Goal: Task Accomplishment & Management: Complete application form

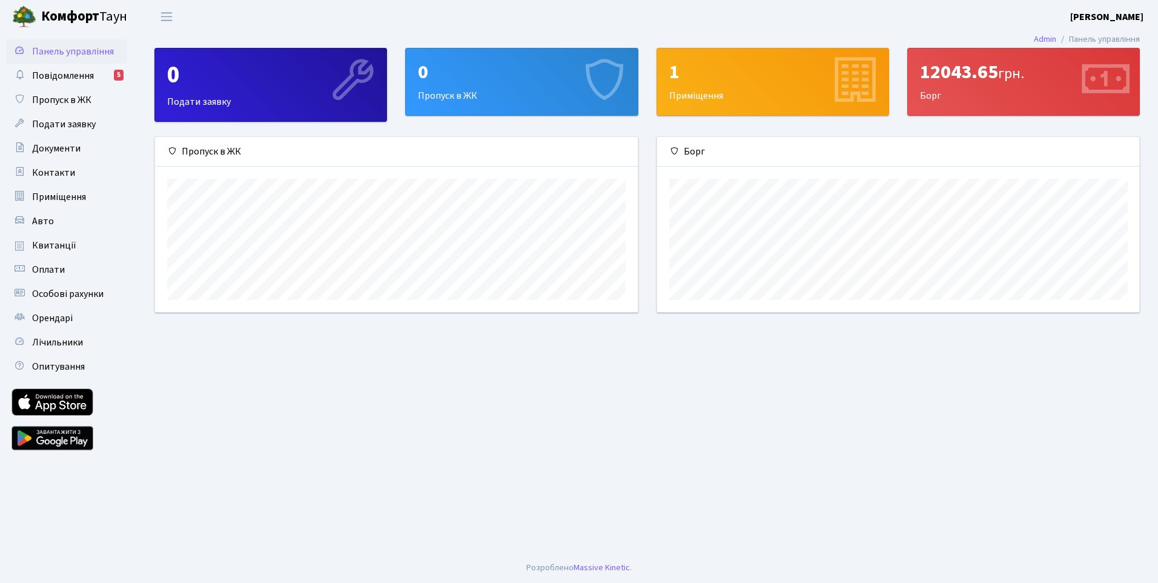
scroll to position [175, 482]
click at [65, 246] on span "Квитанції" at bounding box center [54, 245] width 44 height 13
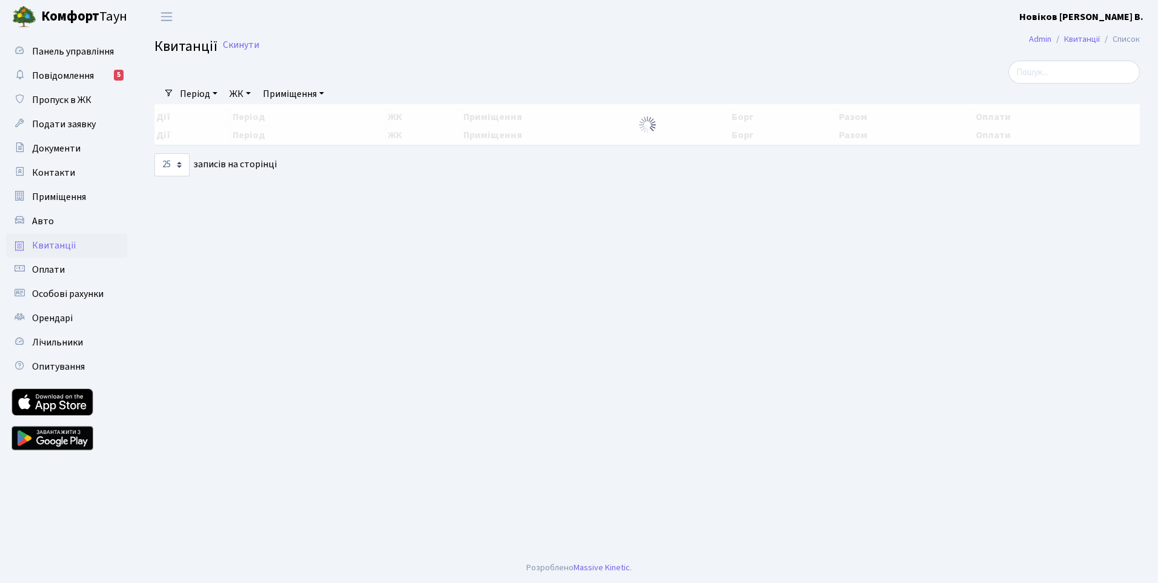
select select "25"
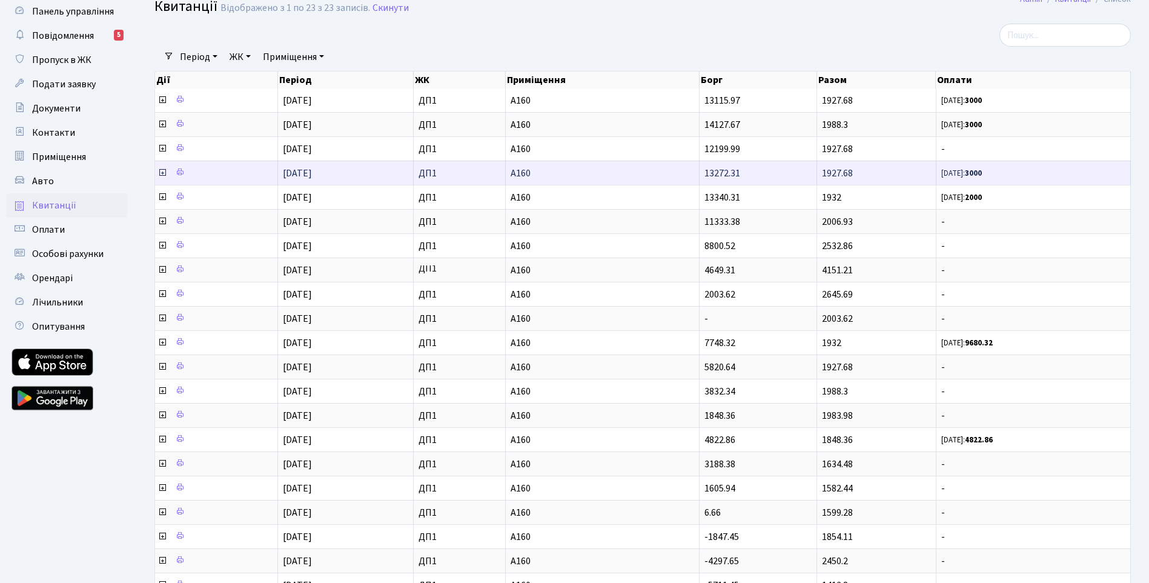
scroll to position [185, 0]
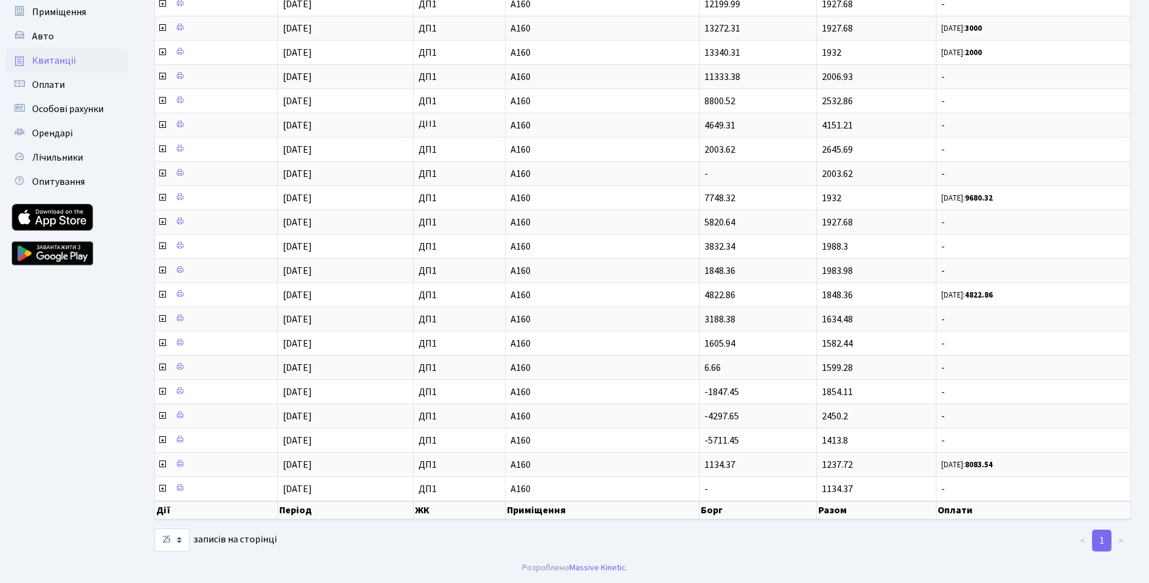
click at [961, 509] on th "Оплати" at bounding box center [1033, 510] width 194 height 18
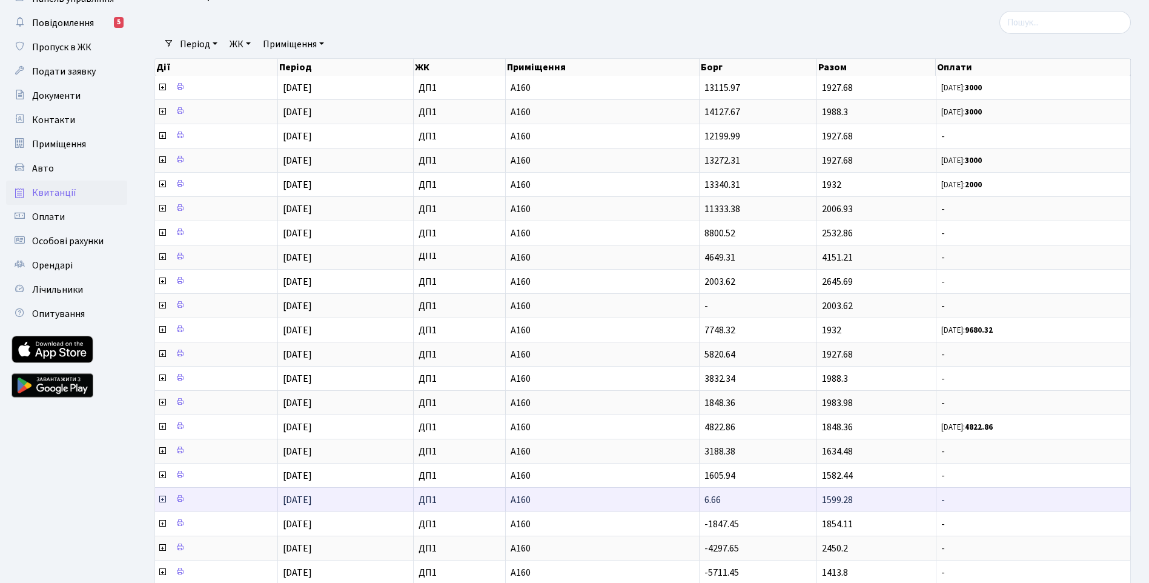
scroll to position [0, 0]
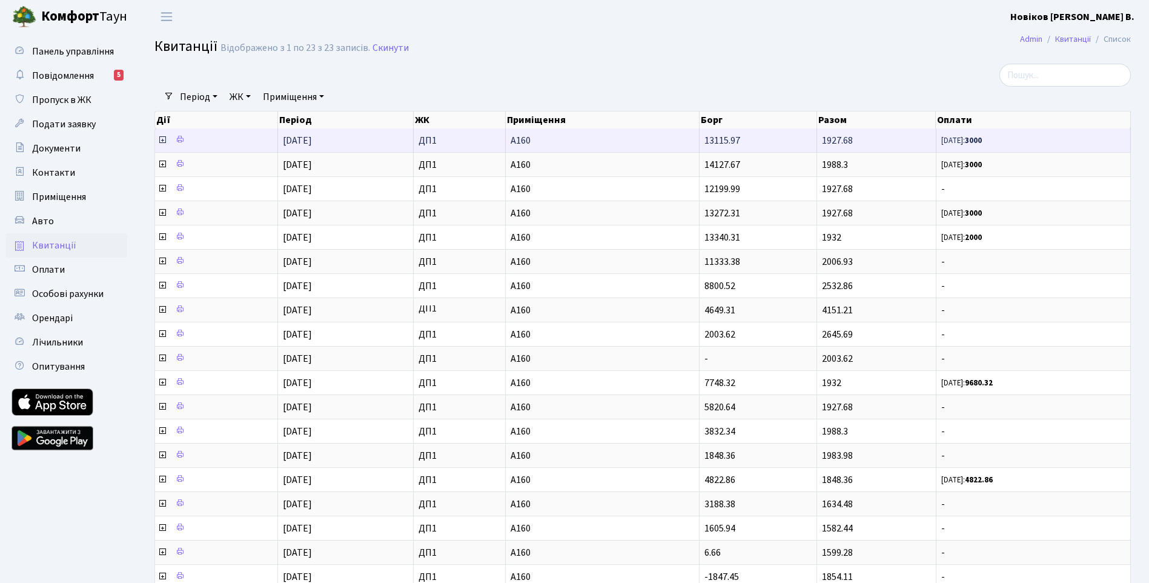
click at [162, 141] on icon at bounding box center [162, 140] width 10 height 10
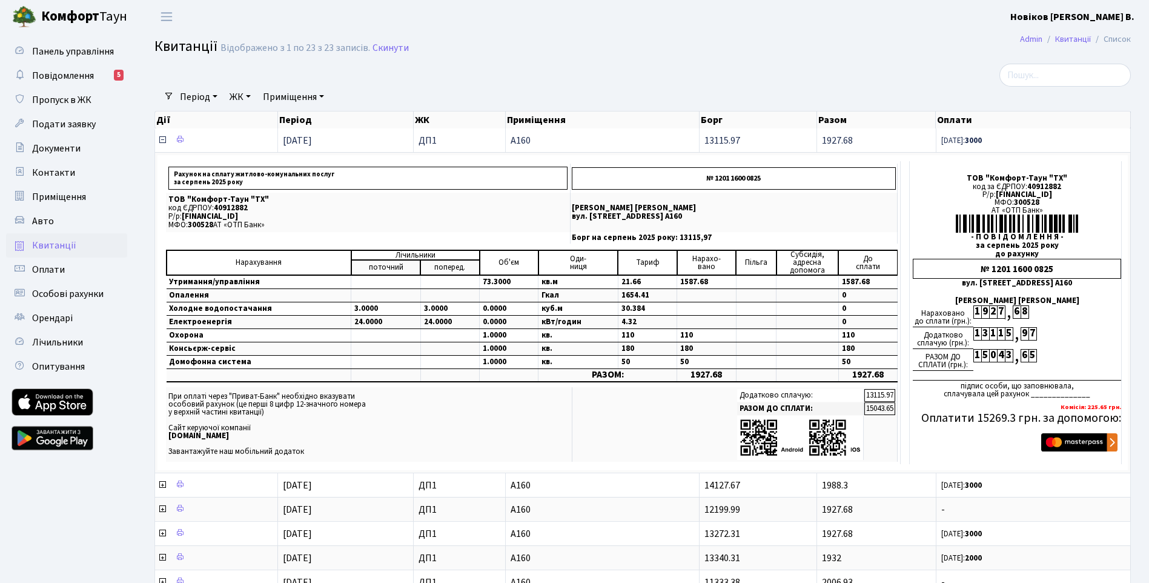
click at [162, 138] on icon at bounding box center [162, 140] width 10 height 10
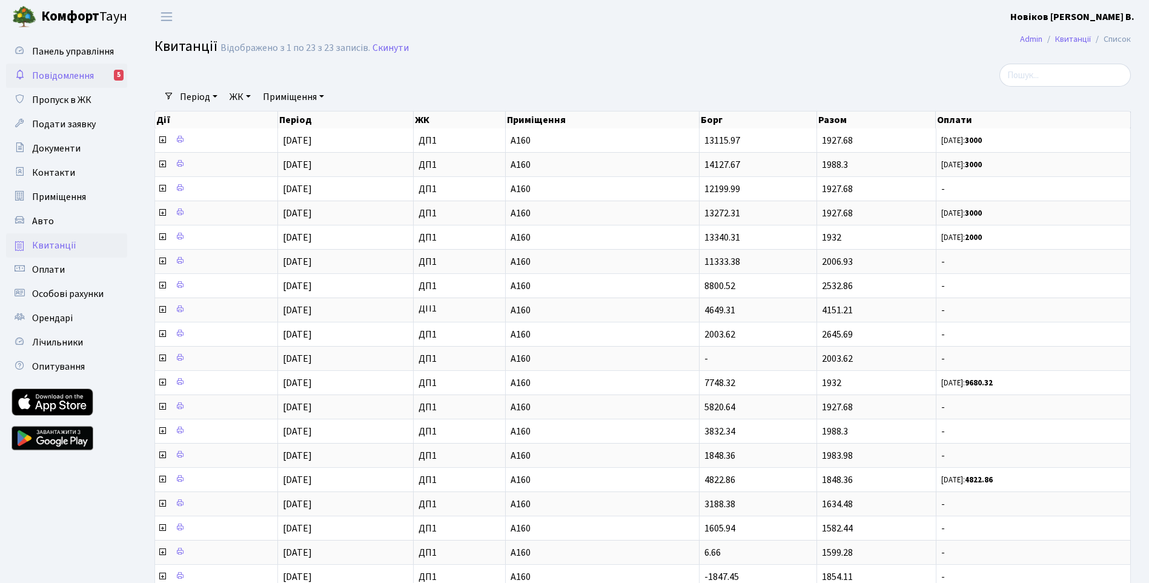
click at [81, 78] on span "Повідомлення" at bounding box center [63, 75] width 62 height 13
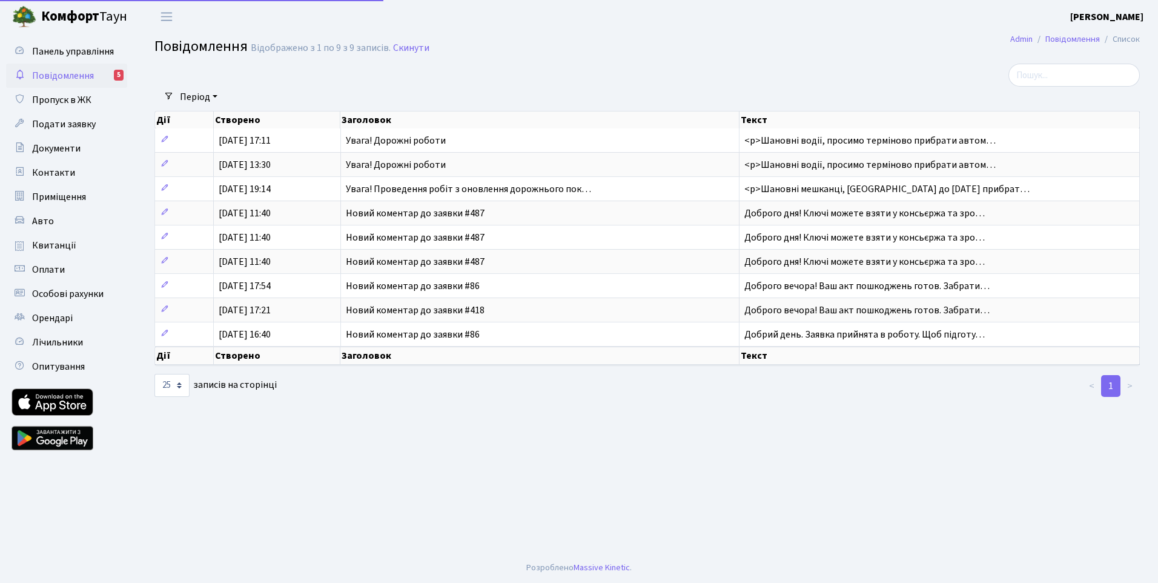
select select "25"
click at [58, 149] on span "Документи" at bounding box center [56, 148] width 48 height 13
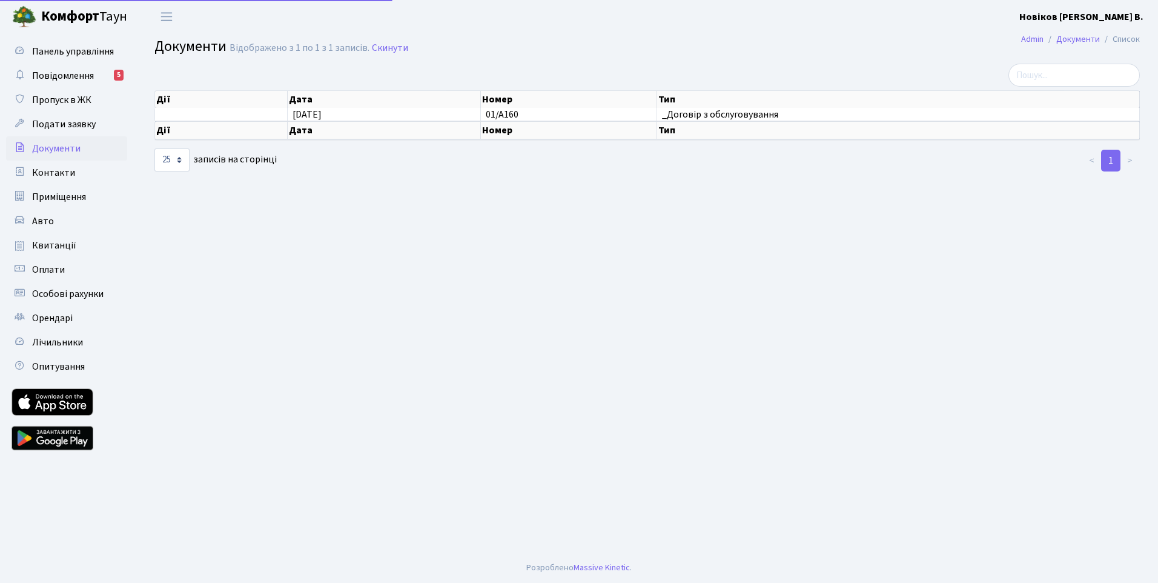
select select "25"
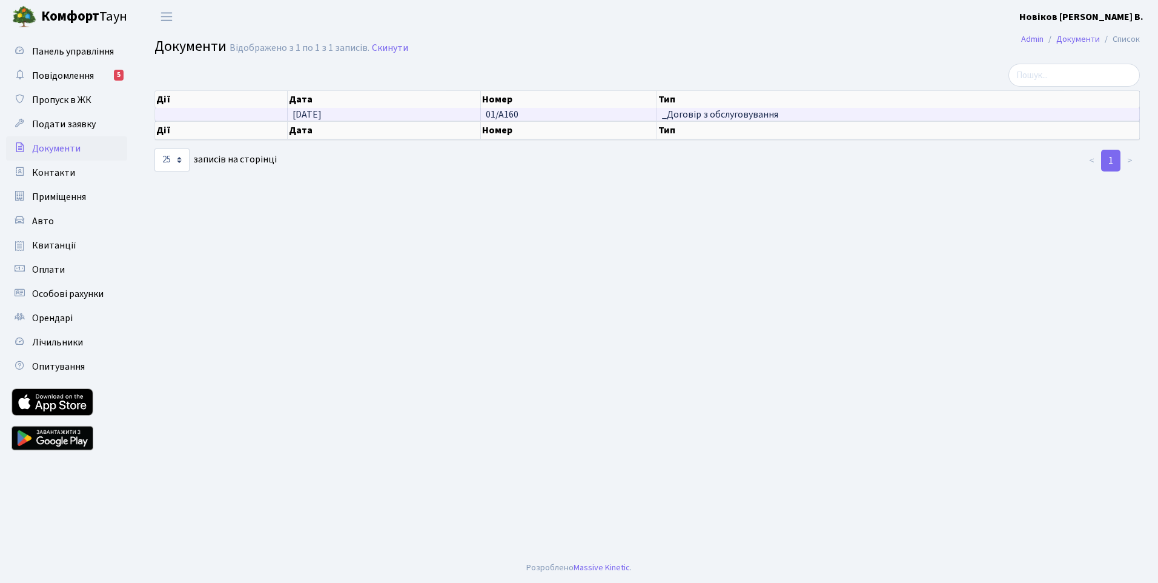
scroll to position [2, 0]
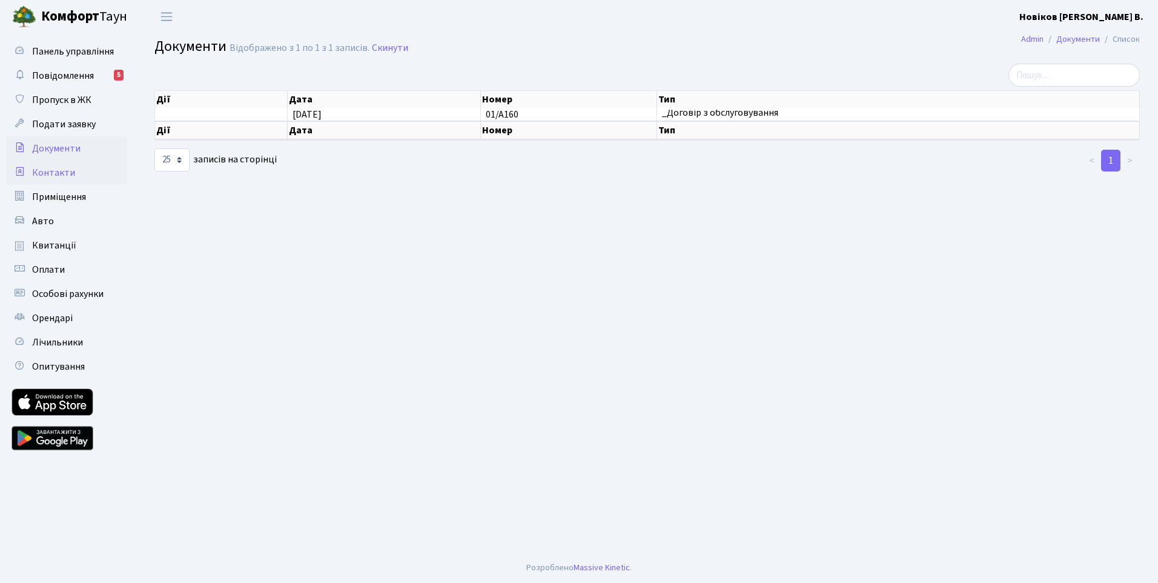
click at [49, 172] on span "Контакти" at bounding box center [53, 172] width 43 height 13
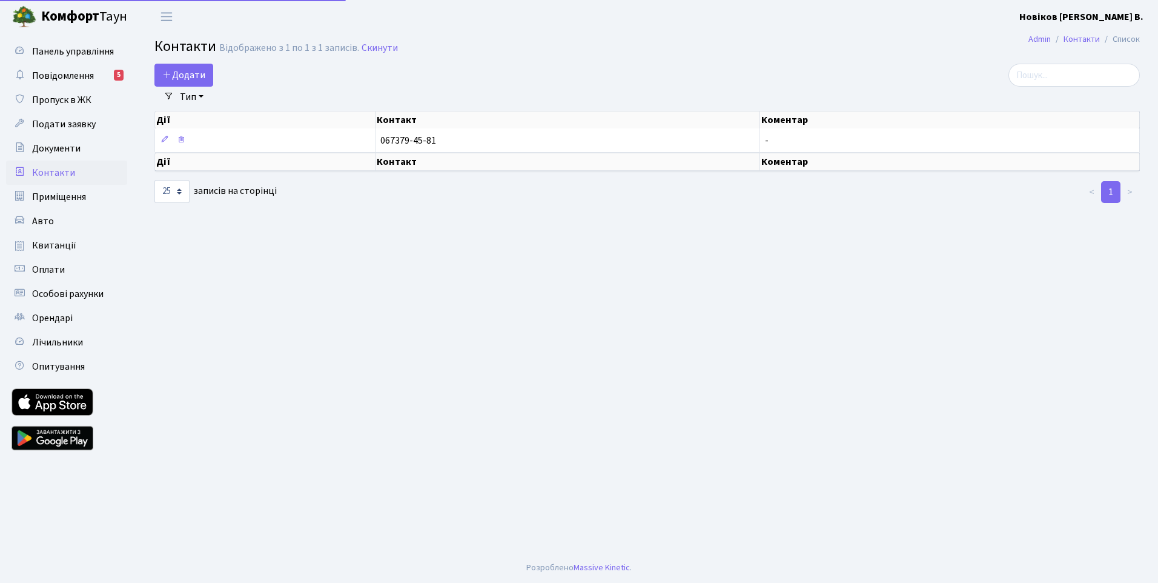
select select "25"
click at [189, 73] on span "Додати" at bounding box center [183, 74] width 43 height 13
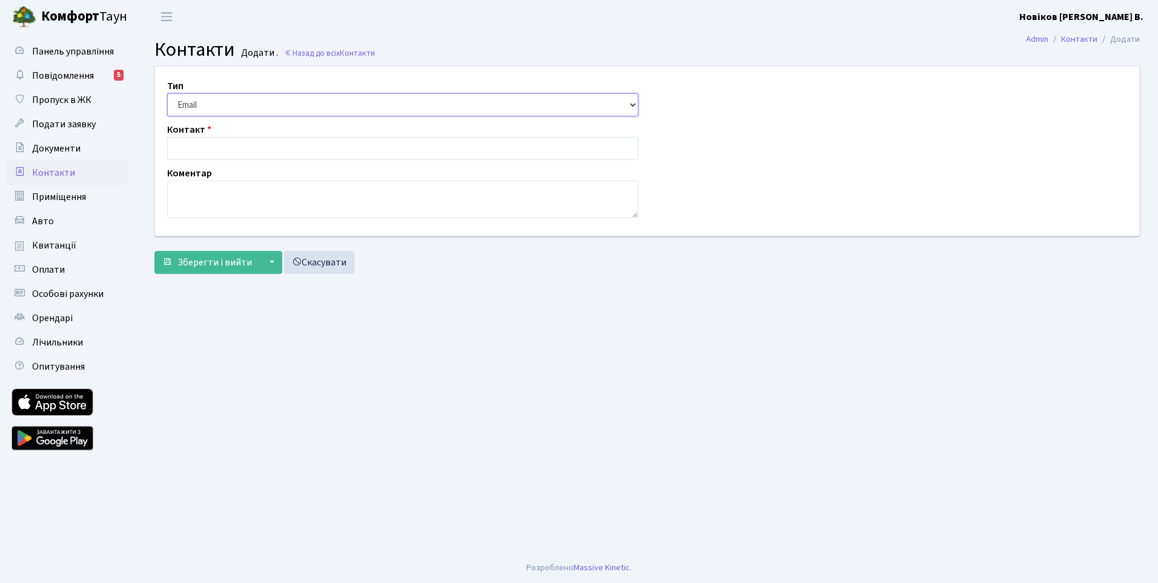
click at [205, 102] on select "Email Телефон" at bounding box center [402, 104] width 471 height 23
click at [215, 108] on select "Email Телефон" at bounding box center [402, 104] width 471 height 23
click at [215, 109] on select "Email Телефон" at bounding box center [402, 104] width 471 height 23
click at [167, 93] on select "Email Телефон" at bounding box center [402, 104] width 471 height 23
click at [201, 103] on select "Email Телефон" at bounding box center [402, 104] width 471 height 23
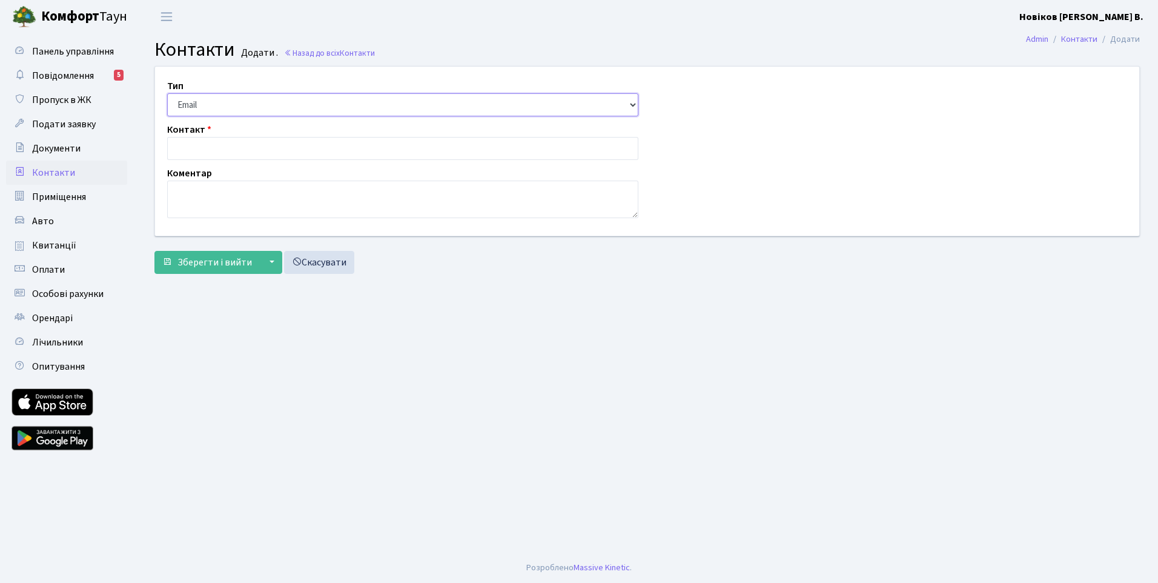
click at [167, 93] on select "Email Телефон" at bounding box center [402, 104] width 471 height 23
click at [197, 101] on select "Email Телефон" at bounding box center [402, 104] width 471 height 23
click at [185, 101] on select "Email Телефон" at bounding box center [402, 104] width 471 height 23
click at [634, 104] on select "Email Телефон" at bounding box center [402, 104] width 471 height 23
click at [181, 103] on select "Email Телефон" at bounding box center [402, 104] width 471 height 23
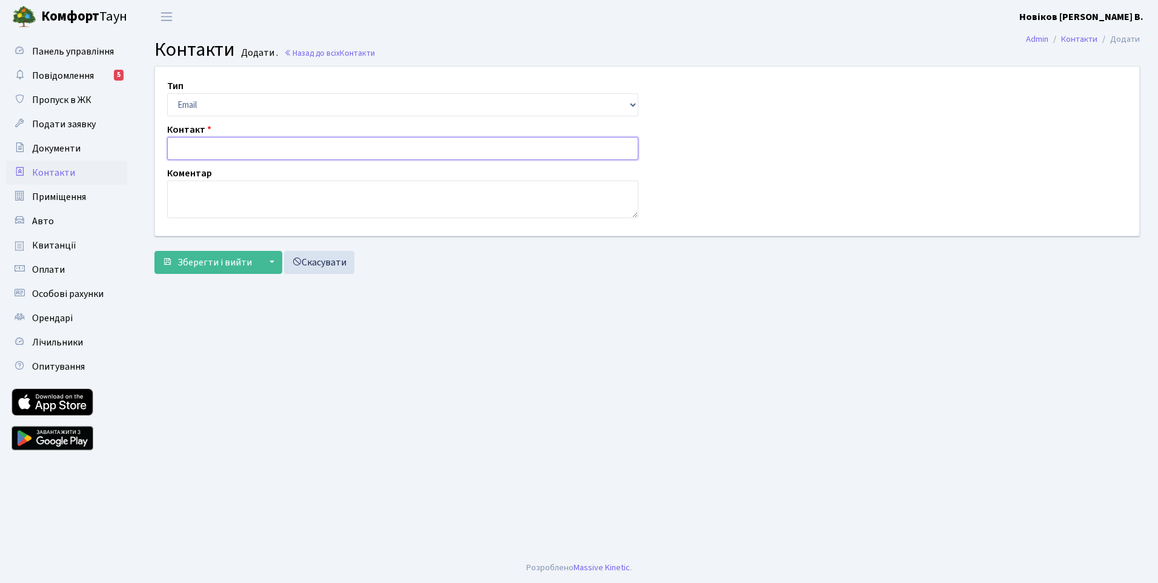
click at [179, 146] on input "text" at bounding box center [402, 148] width 471 height 23
click at [634, 102] on select "Email Телефон" at bounding box center [402, 104] width 471 height 23
drag, startPoint x: 743, startPoint y: 114, endPoint x: 681, endPoint y: 122, distance: 61.7
click at [743, 118] on div "Тип Email Телефон Контакт Коментар" at bounding box center [647, 151] width 1003 height 169
click at [183, 148] on input "text" at bounding box center [402, 148] width 471 height 23
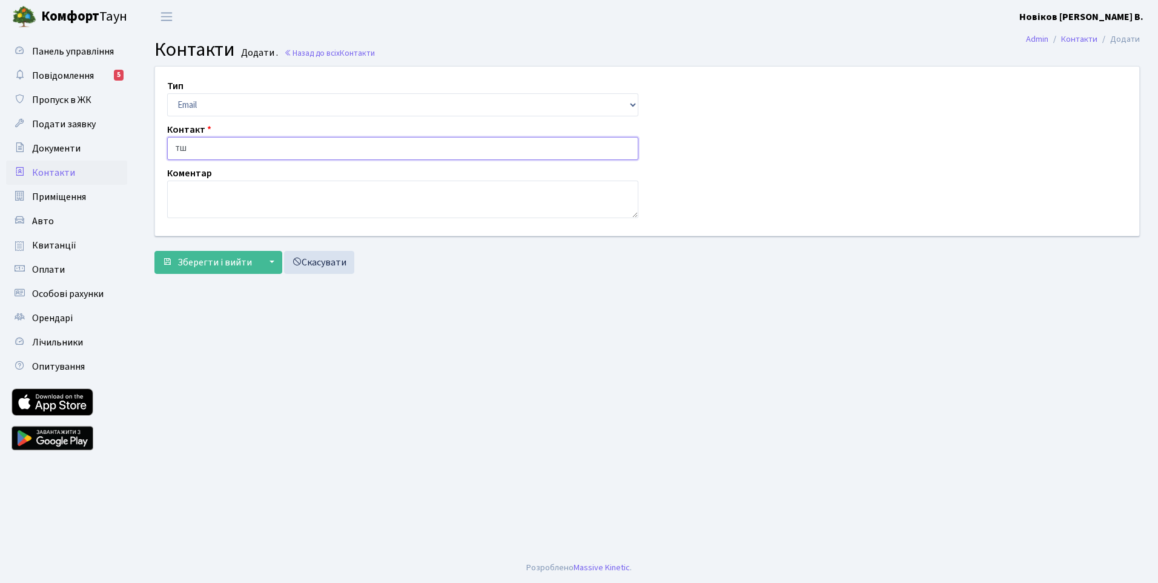
type input "т"
click at [632, 104] on select "Email Телефон" at bounding box center [402, 104] width 471 height 23
select select "1"
click at [167, 93] on select "Email Телефон" at bounding box center [402, 104] width 471 height 23
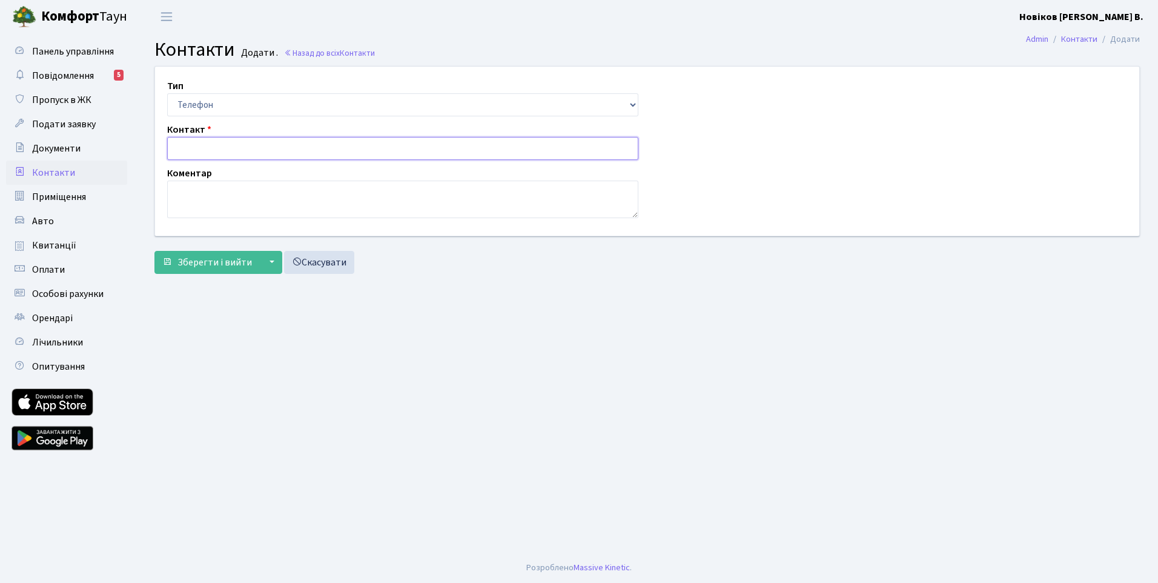
drag, startPoint x: 177, startPoint y: 145, endPoint x: 730, endPoint y: 111, distance: 553.5
click at [184, 145] on input "text" at bounding box center [402, 148] width 471 height 23
type input "+380677503545"
click at [204, 193] on textarea at bounding box center [402, 200] width 471 height 38
click at [217, 259] on span "Зберегти і вийти" at bounding box center [214, 262] width 75 height 13
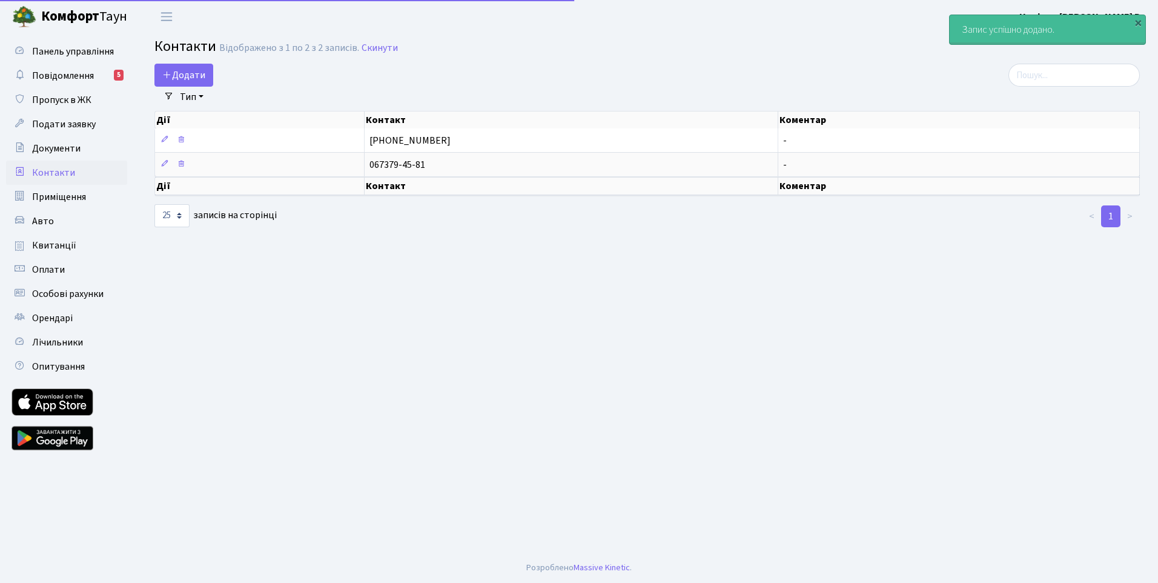
select select "25"
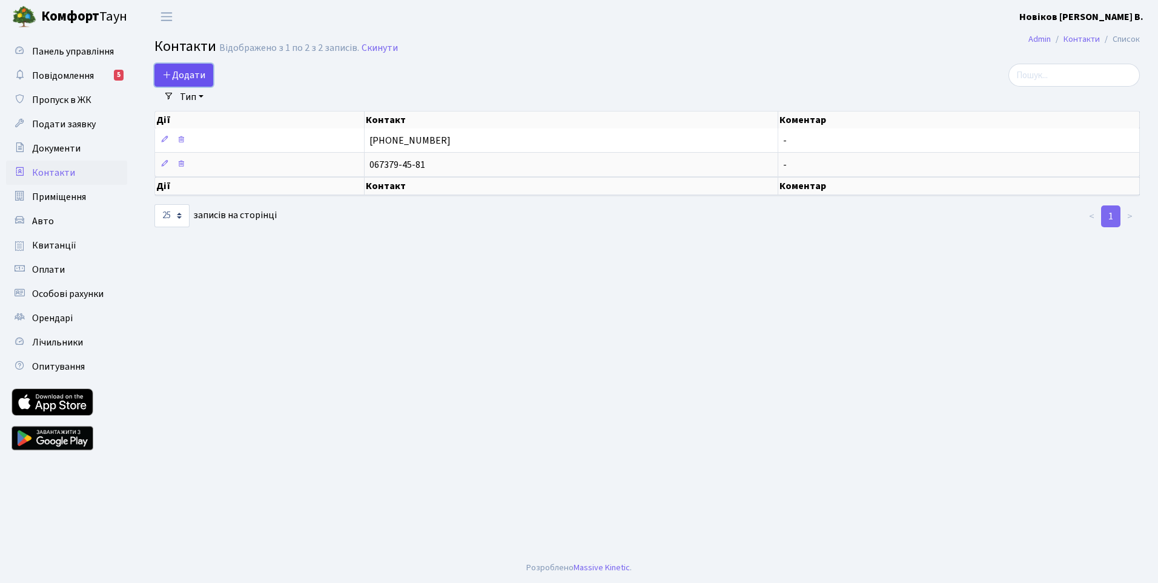
click at [196, 78] on span "Додати" at bounding box center [183, 74] width 43 height 13
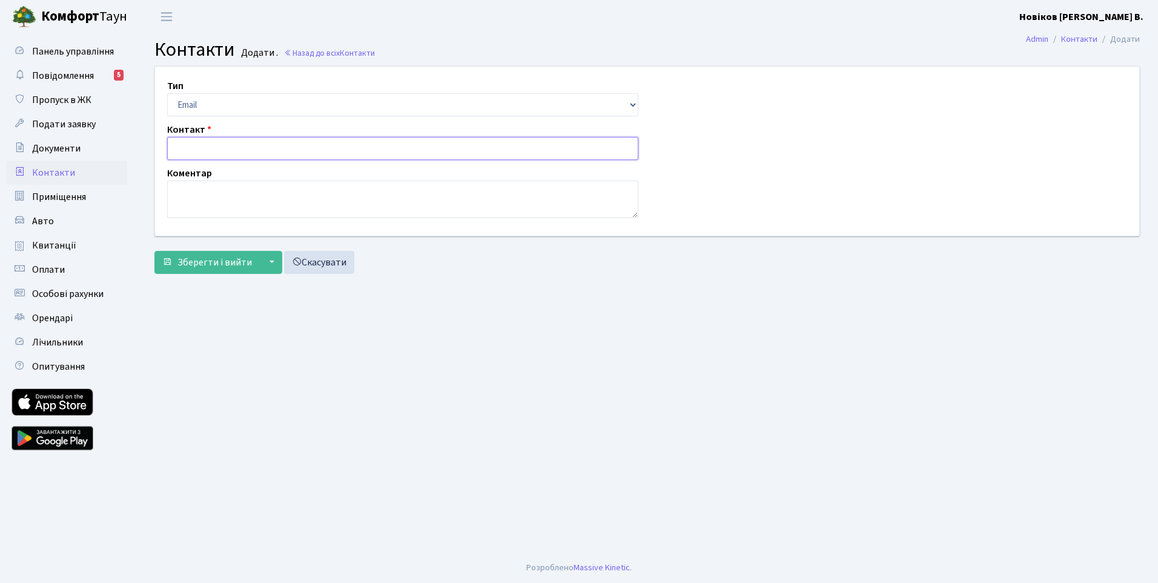
drag, startPoint x: 177, startPoint y: 147, endPoint x: 303, endPoint y: 153, distance: 126.1
click at [177, 147] on input "text" at bounding box center [402, 148] width 471 height 23
type input "niw@ukr.net"
click at [249, 214] on textarea at bounding box center [402, 200] width 471 height 38
click at [218, 262] on span "Зберегти і вийти" at bounding box center [214, 262] width 75 height 13
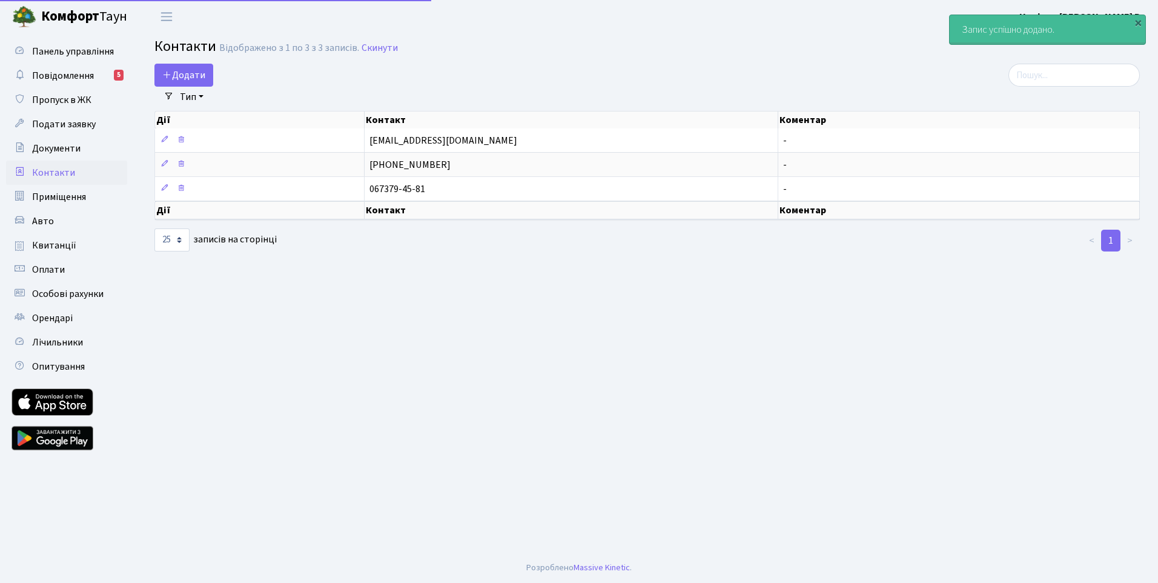
select select "25"
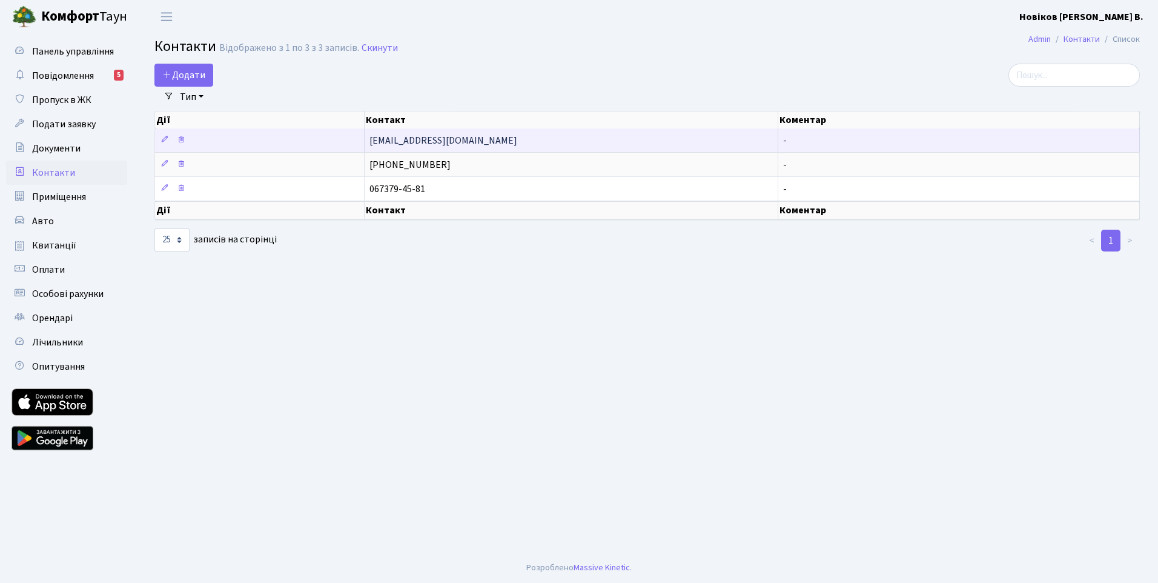
click at [412, 141] on span "[EMAIL_ADDRESS][DOMAIN_NAME]" at bounding box center [444, 140] width 148 height 13
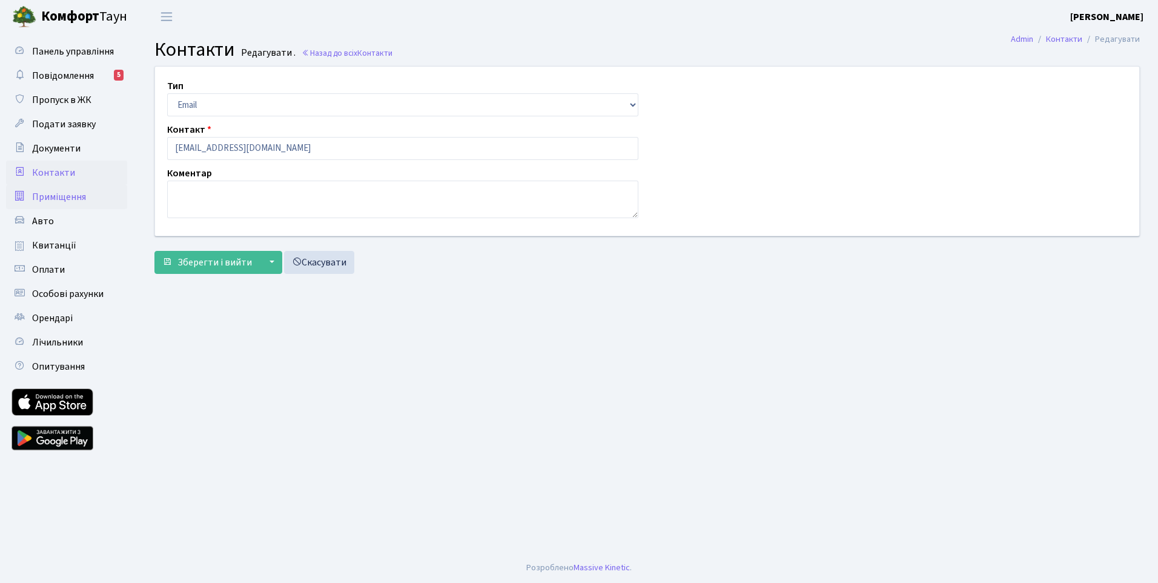
click at [66, 192] on span "Приміщення" at bounding box center [59, 196] width 54 height 13
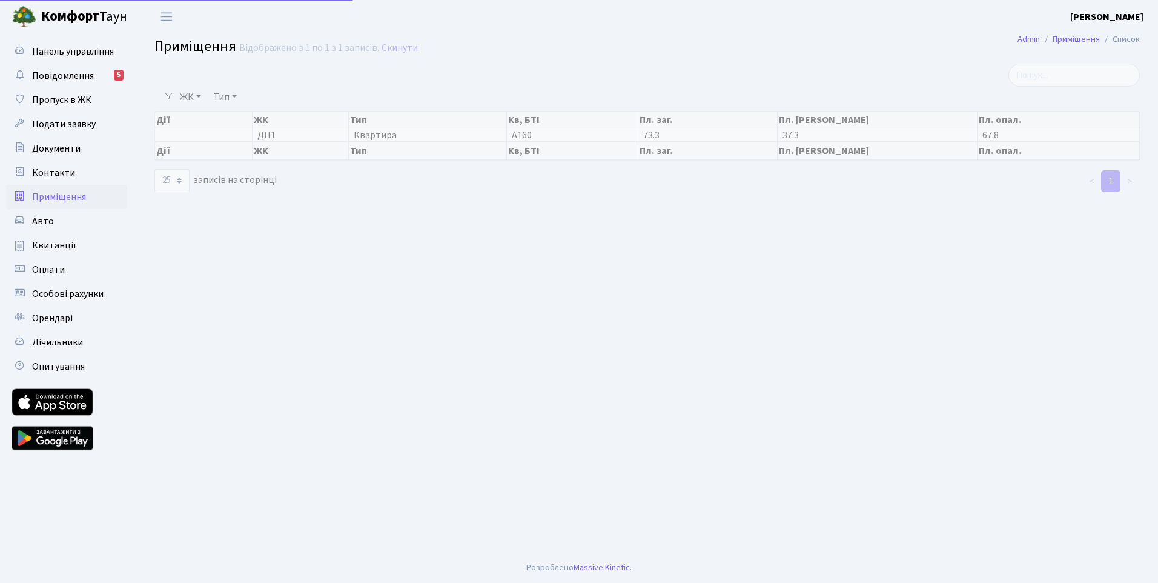
select select "25"
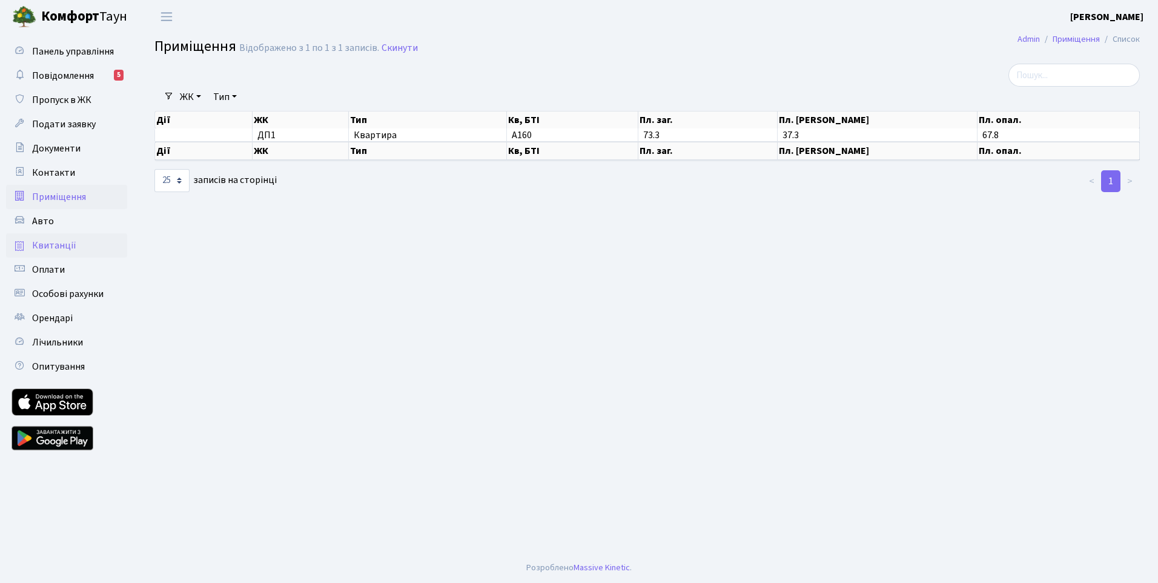
click at [45, 243] on span "Квитанції" at bounding box center [54, 245] width 44 height 13
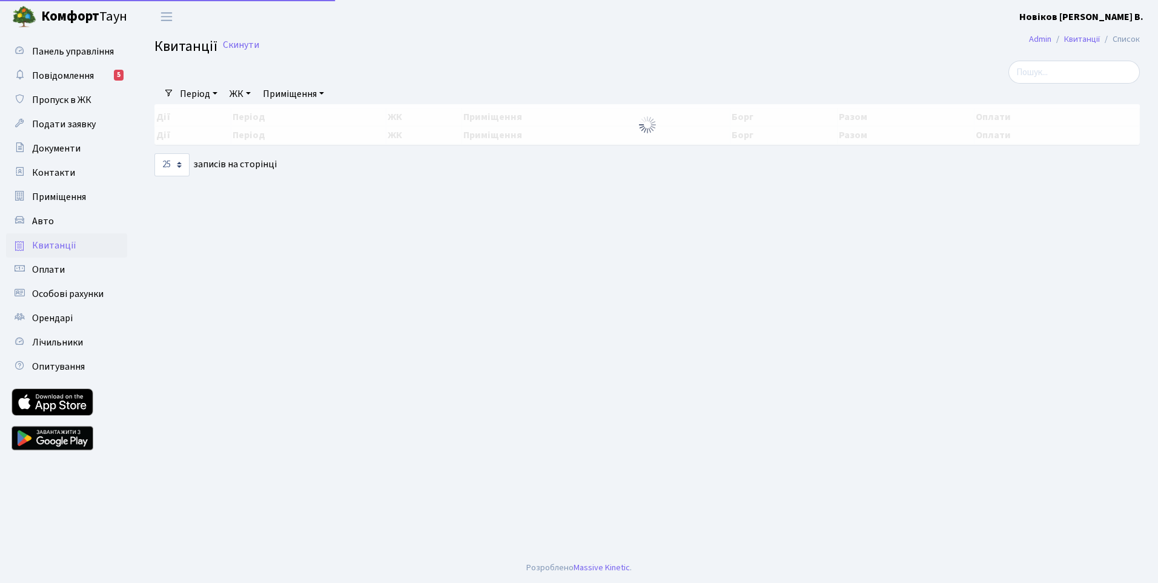
select select "25"
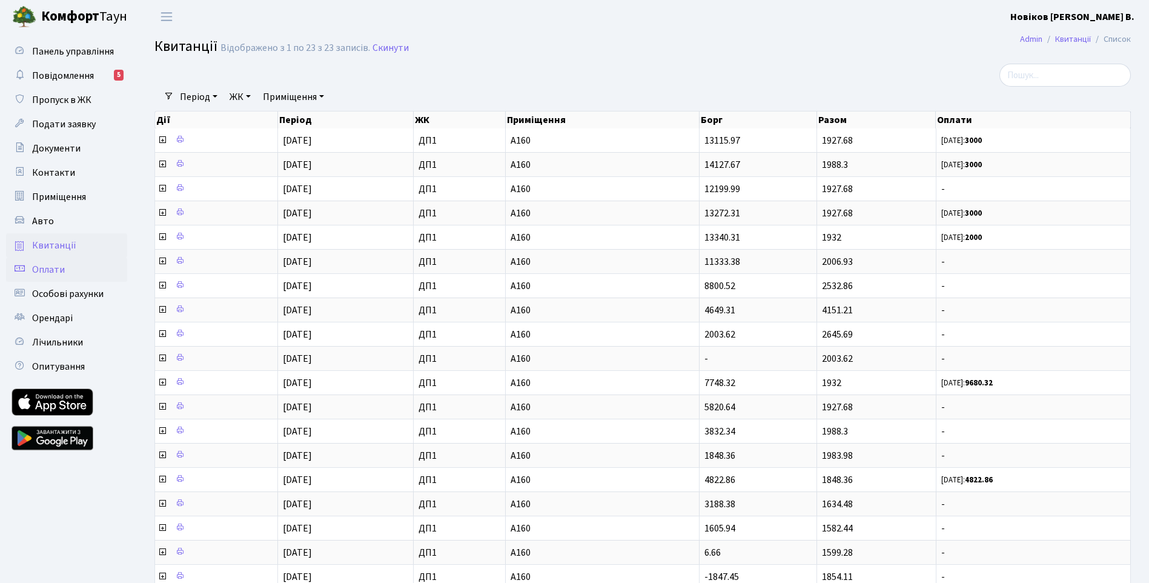
click at [50, 266] on span "Оплати" at bounding box center [48, 269] width 33 height 13
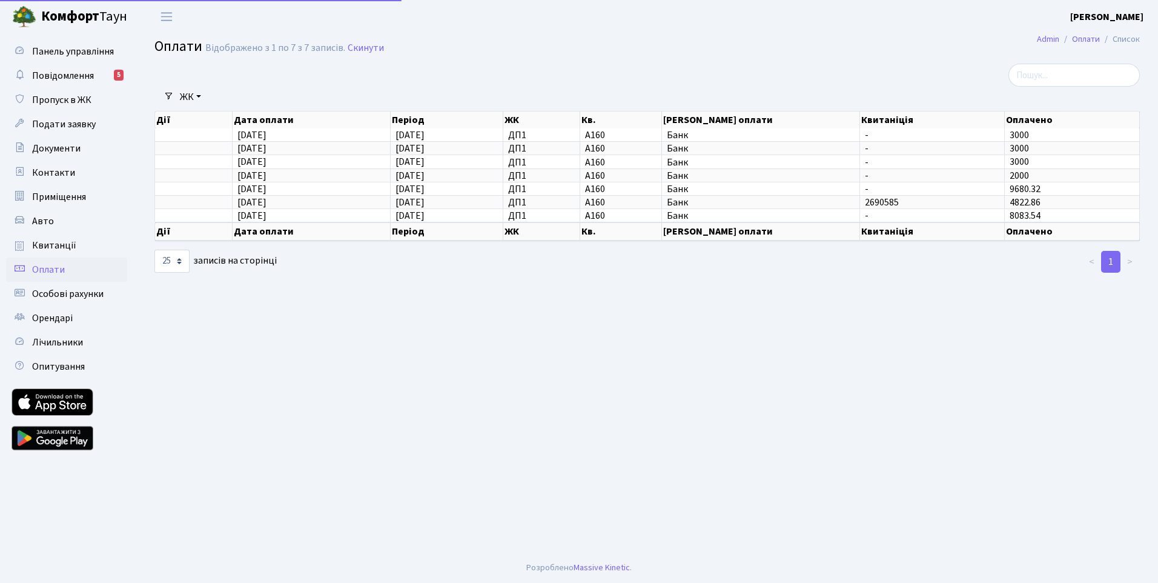
select select "25"
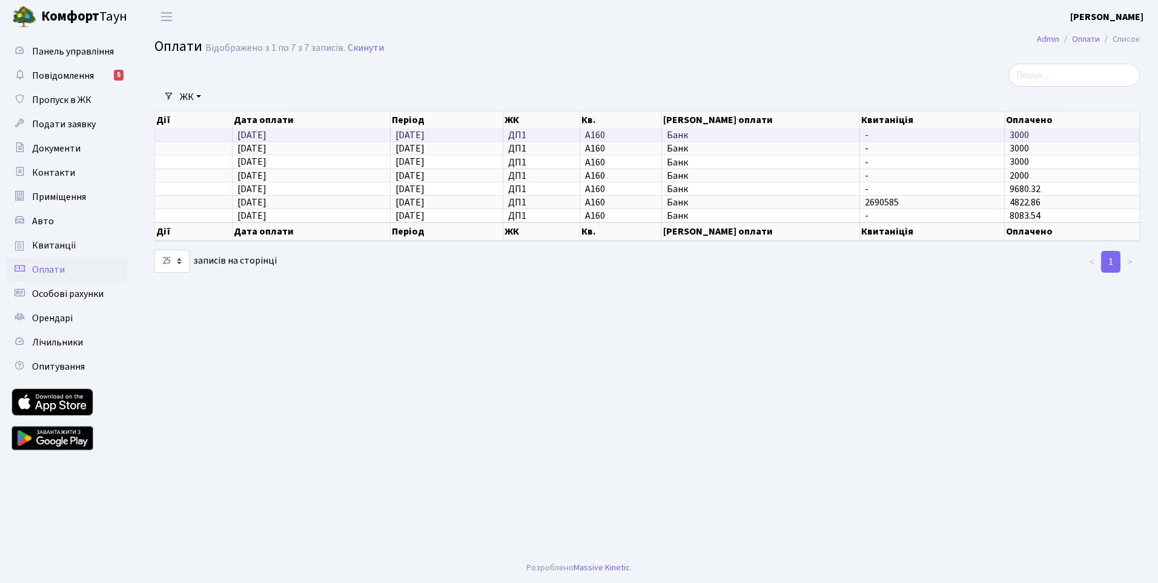
click at [245, 130] on span "[DATE]" at bounding box center [251, 134] width 29 height 13
click at [199, 94] on link "ЖК" at bounding box center [190, 97] width 31 height 21
click at [356, 80] on div at bounding box center [479, 75] width 669 height 23
drag, startPoint x: 161, startPoint y: 133, endPoint x: 543, endPoint y: 224, distance: 393.5
click at [543, 224] on div "Дії Дата оплати Період ЖК Кв. Джерело оплати Квитаніція Оплачено Дії Дата оплат…" at bounding box center [647, 176] width 986 height 138
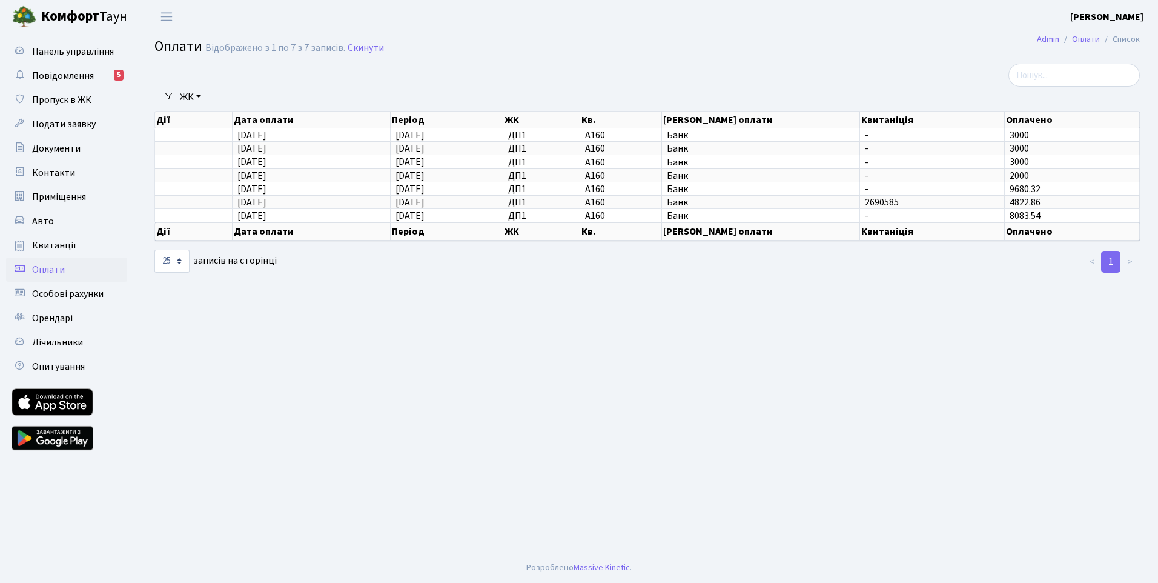
copy div "25.09.2025 25.09.2025 ДП1 А160 Банк - 3000 27.08.2025 27.08.2025 ДП1 А160 Банк …"
click at [528, 370] on main "Admin Оплати Список Оплати Відображено з 1 по 7 з 7 записів. Скинути Фільтри ЖК…" at bounding box center [647, 292] width 1022 height 519
click at [58, 291] on span "Особові рахунки" at bounding box center [67, 293] width 71 height 13
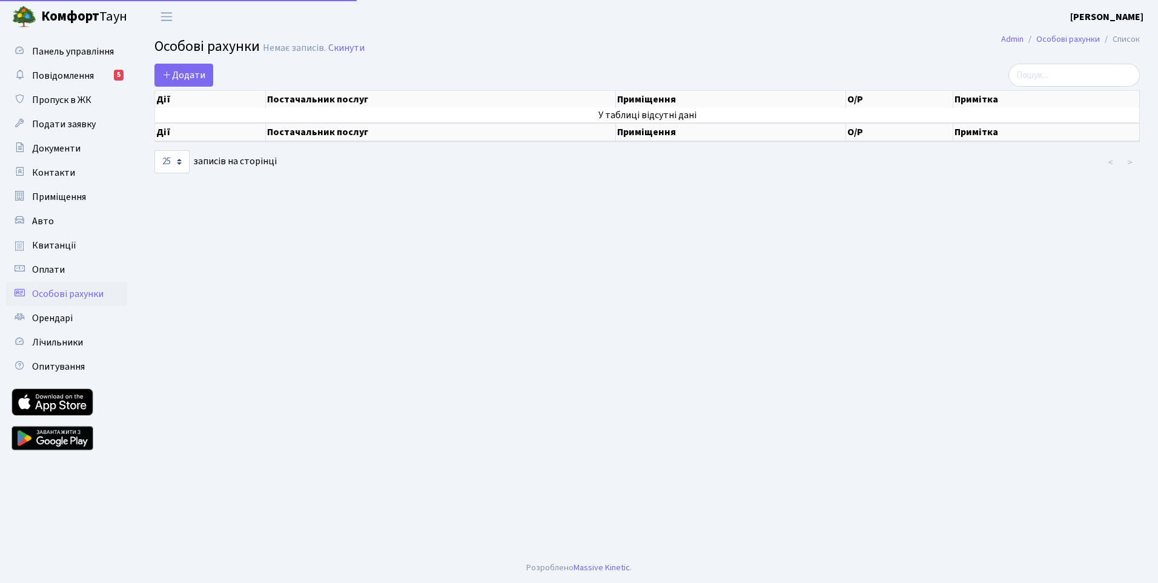
select select "25"
click at [52, 270] on span "Оплати" at bounding box center [48, 269] width 33 height 13
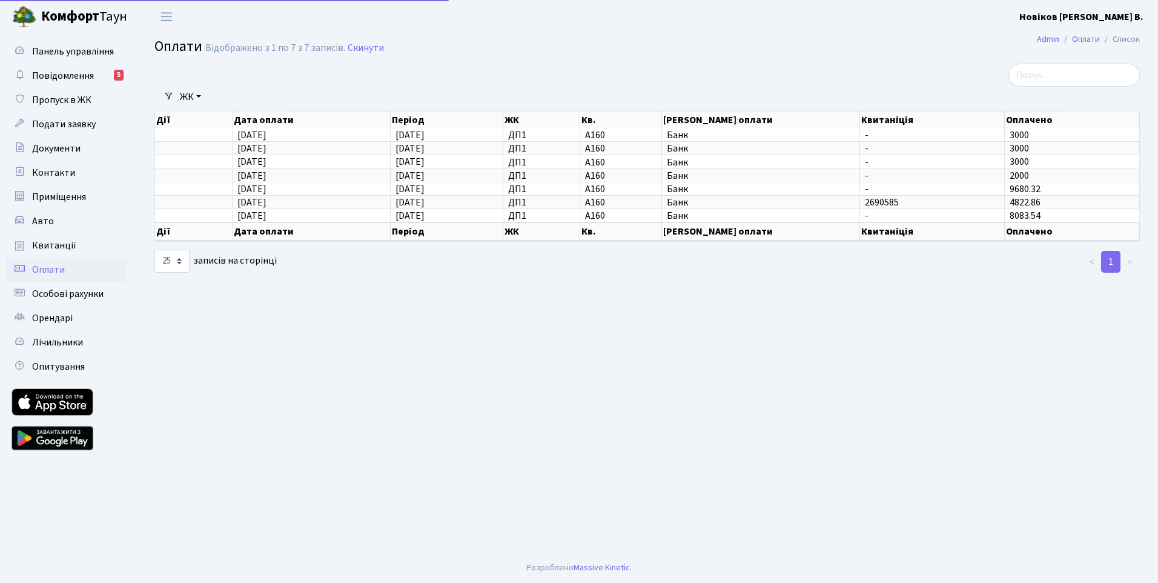
select select "25"
click at [57, 244] on span "Квитанції" at bounding box center [54, 245] width 44 height 13
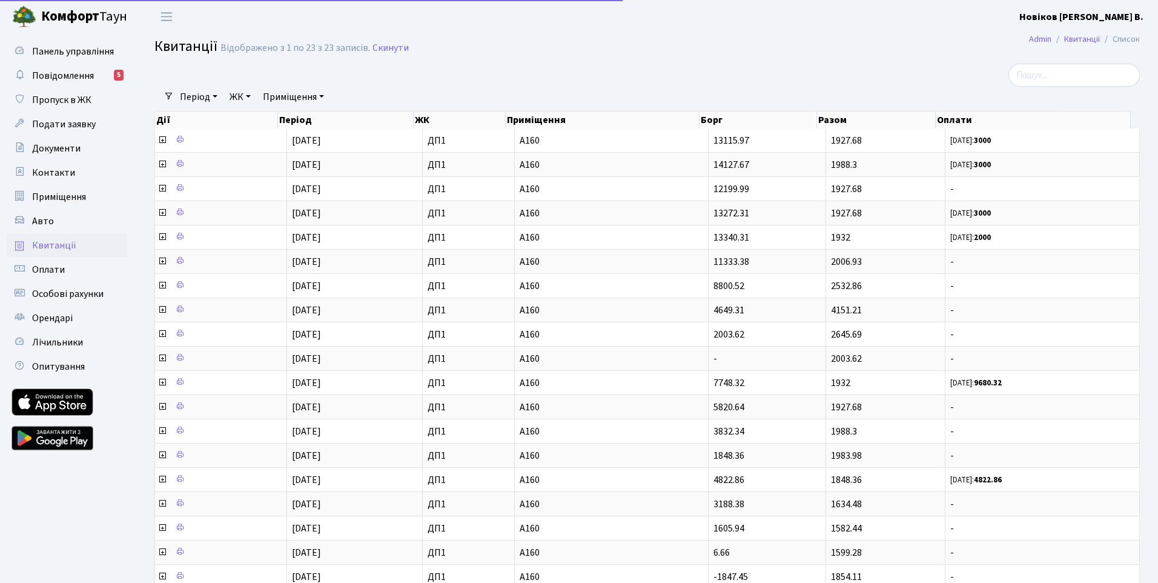
select select "25"
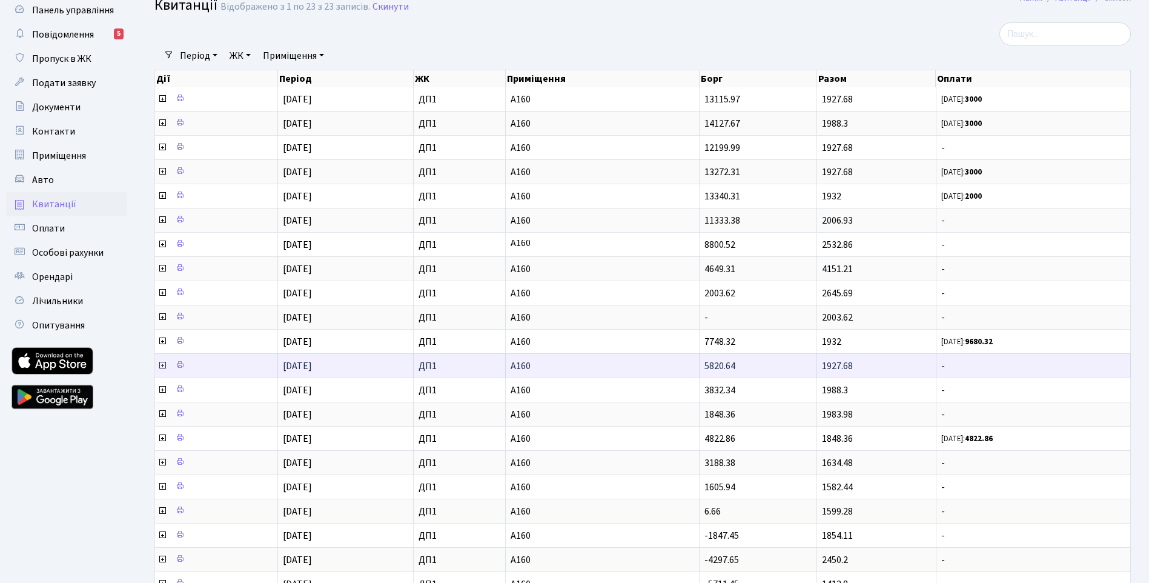
scroll to position [23, 0]
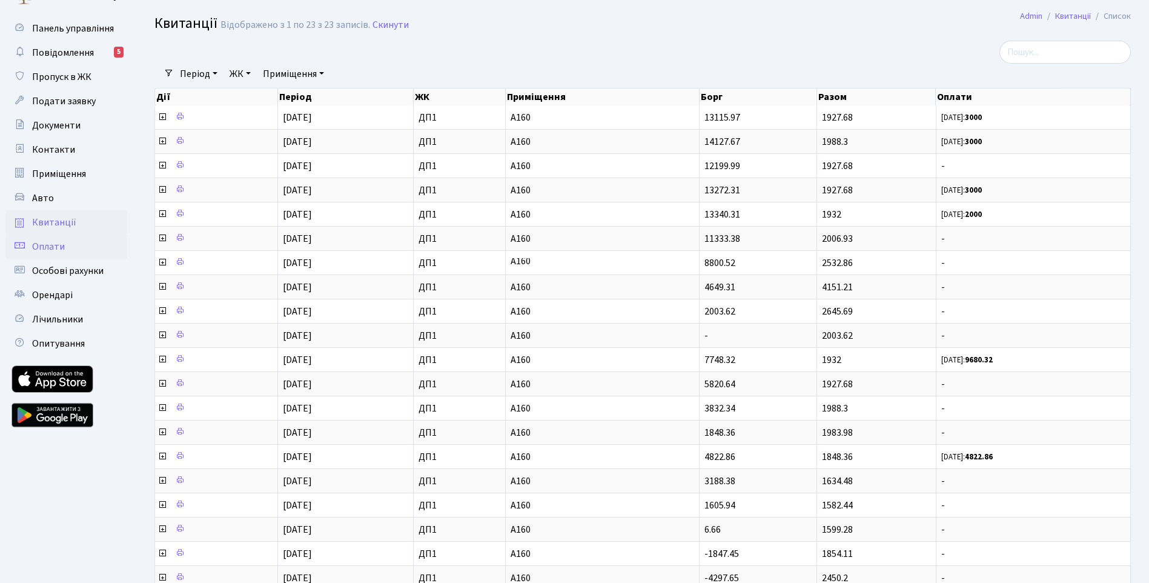
click at [44, 247] on span "Оплати" at bounding box center [48, 246] width 33 height 13
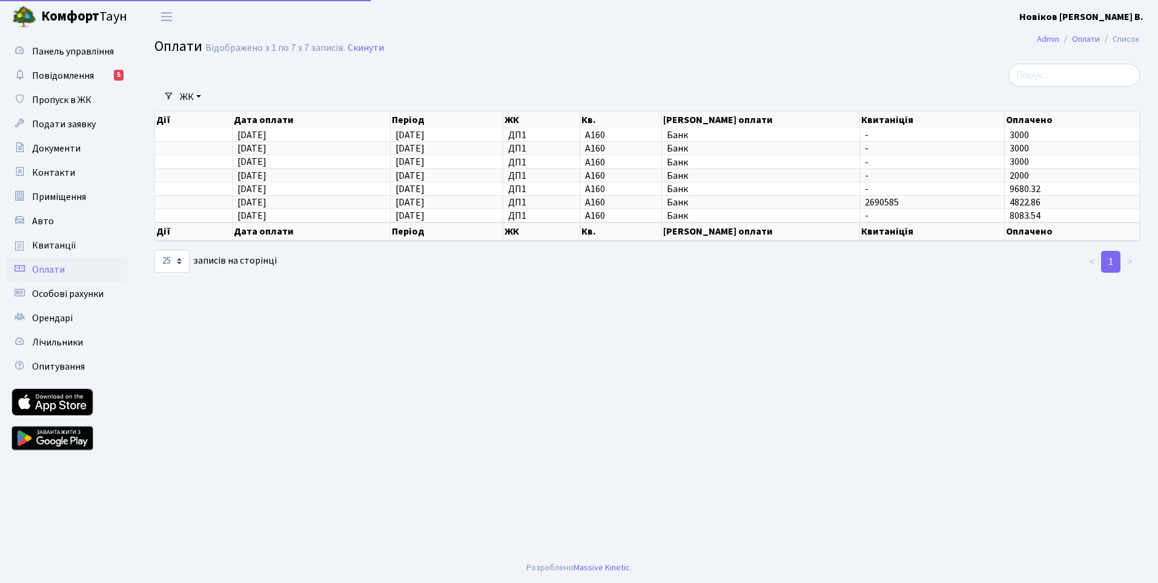
select select "25"
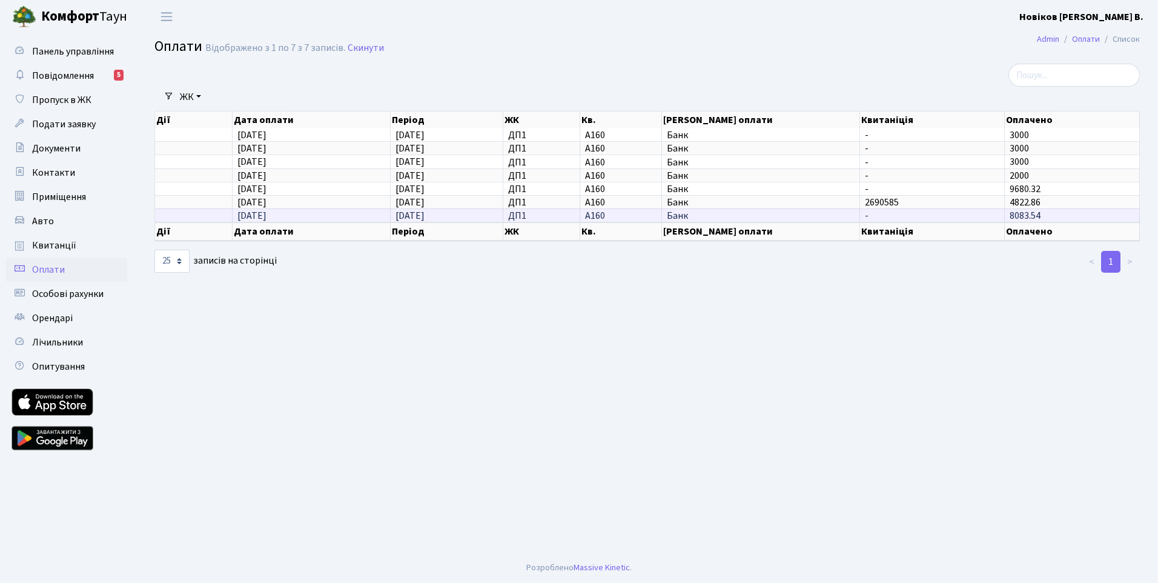
drag, startPoint x: 279, startPoint y: 135, endPoint x: 1081, endPoint y: 219, distance: 806.4
click at [1081, 219] on tbody "[DATE] [DATE] ДП1 А160 Банк - 3000 [DATE] [DATE] -" at bounding box center [647, 174] width 985 height 93
copy tbody "[DATE] ДП1 А160 Банк - 3000 [DATE] [DATE] ДП1 А160 Банк - 3000 [DATE] [DATE] ДП…"
